Goal: Information Seeking & Learning: Learn about a topic

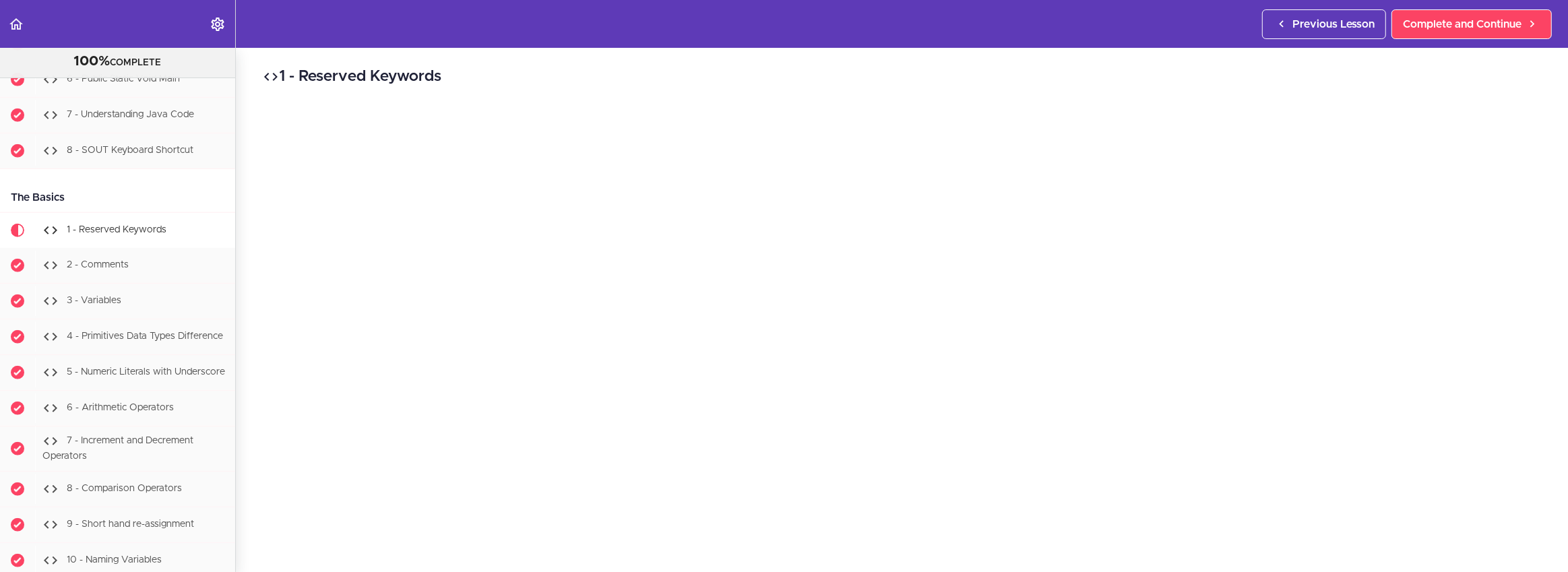
scroll to position [1094, 0]
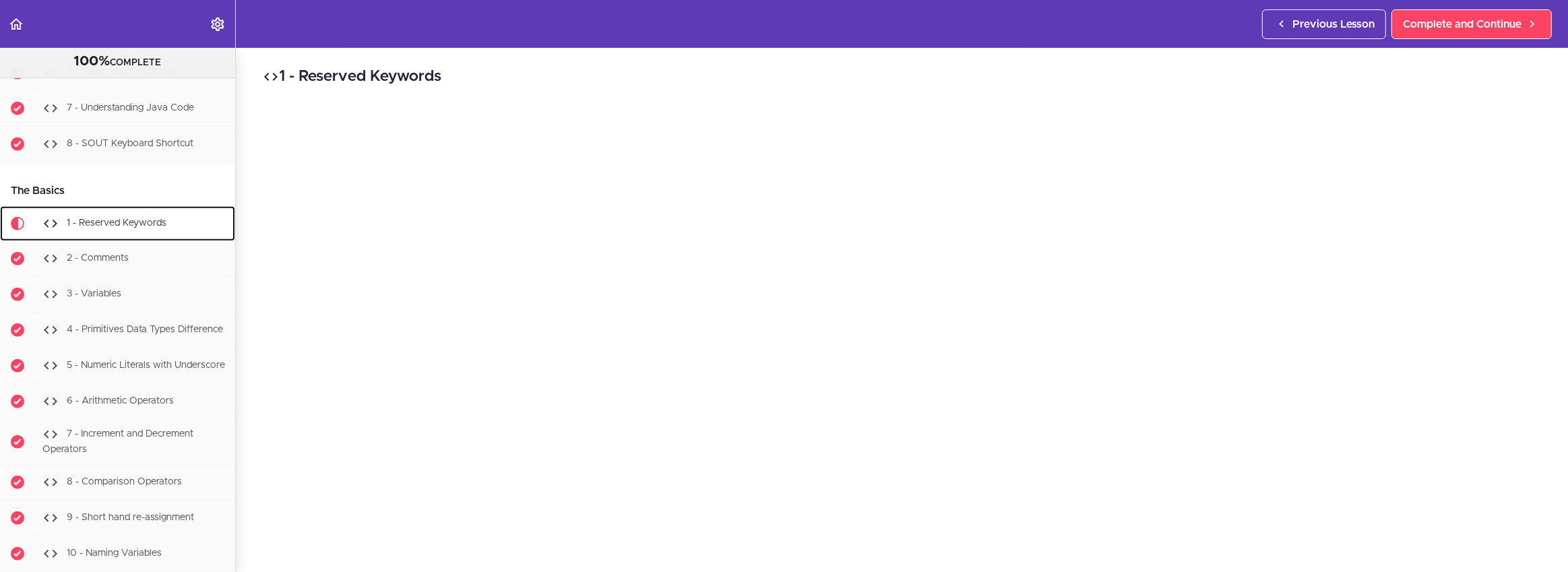
click at [99, 213] on div "1 - Reserved Keywords" at bounding box center [135, 224] width 200 height 29
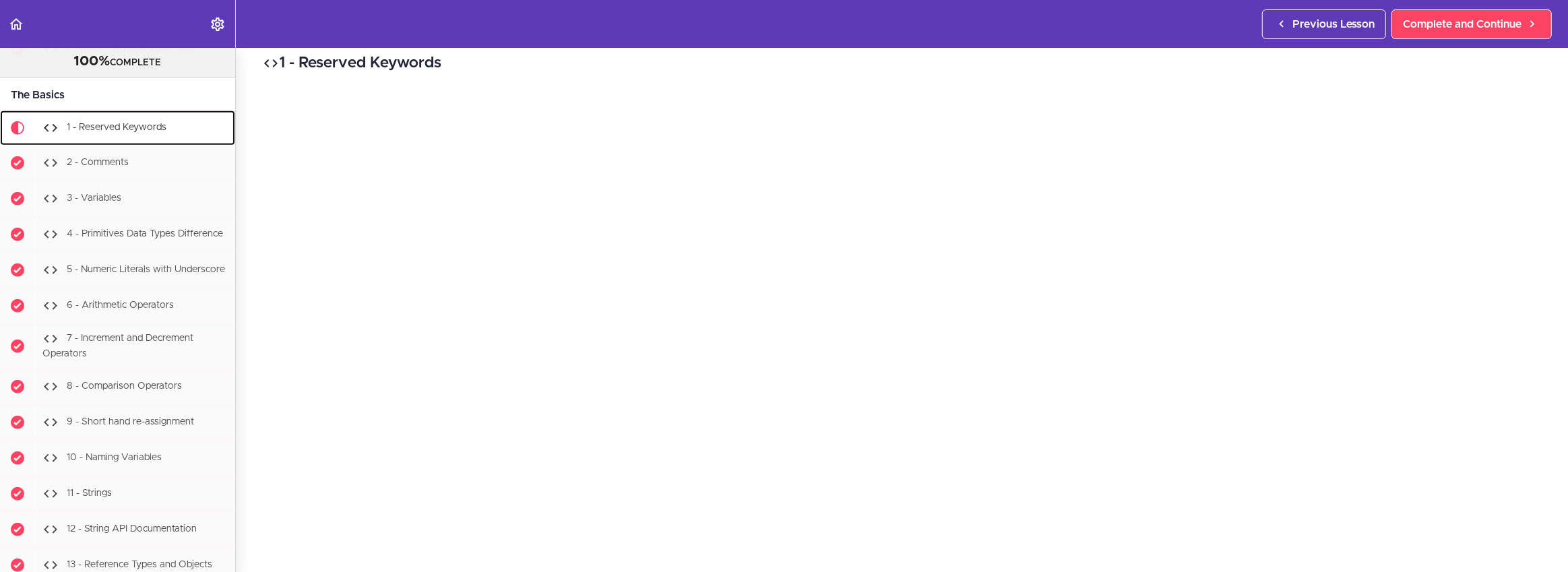
scroll to position [0, 0]
